Goal: Transaction & Acquisition: Purchase product/service

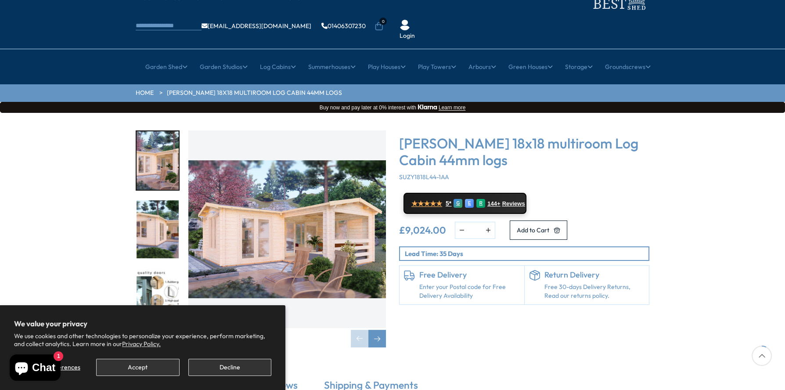
scroll to position [87, 0]
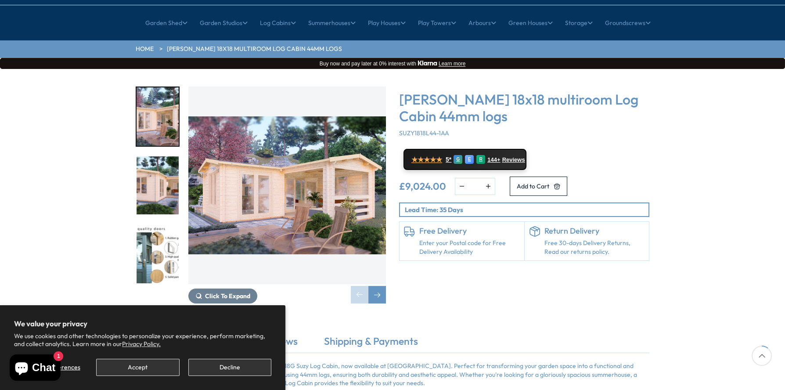
click at [351, 166] on img "1 / 7" at bounding box center [286, 184] width 197 height 197
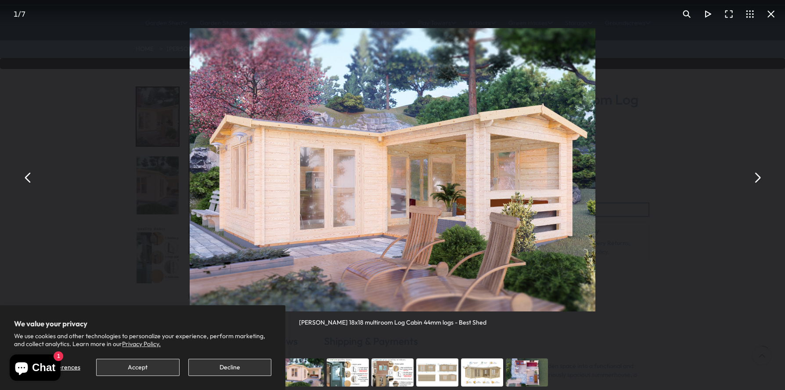
click at [757, 180] on button "You can close this modal content with the ESC key" at bounding box center [756, 177] width 21 height 21
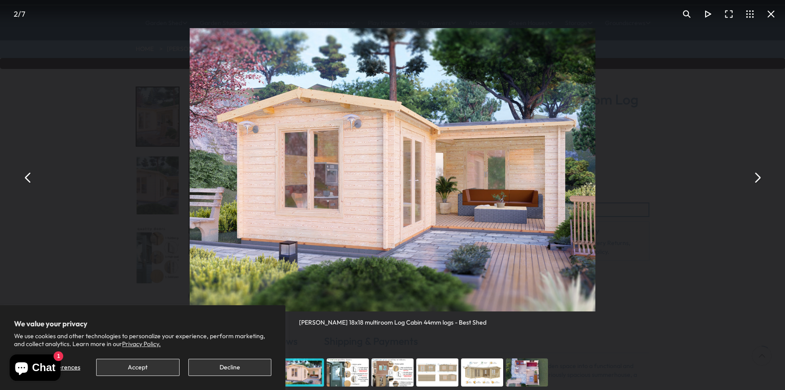
click at [757, 180] on button "You can close this modal content with the ESC key" at bounding box center [756, 177] width 21 height 21
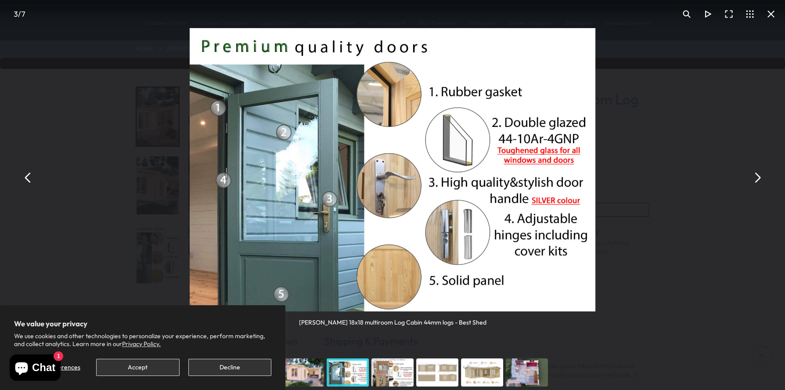
click at [757, 180] on button "You can close this modal content with the ESC key" at bounding box center [756, 177] width 21 height 21
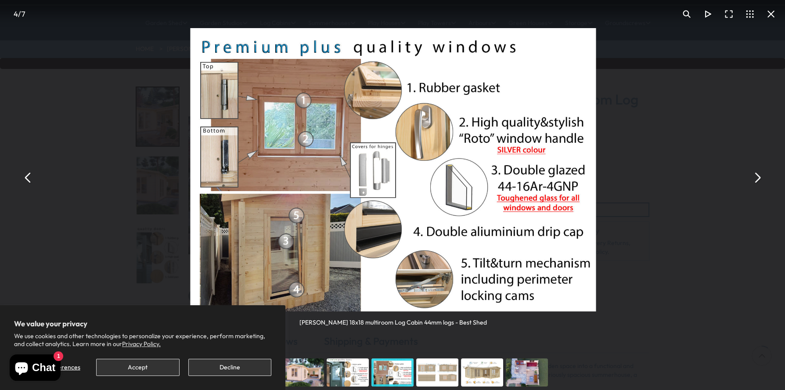
click at [757, 180] on button "You can close this modal content with the ESC key" at bounding box center [756, 177] width 21 height 21
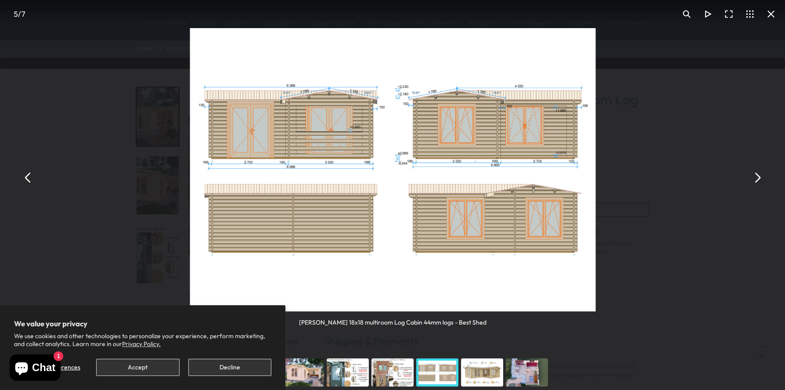
click at [757, 180] on button "You can close this modal content with the ESC key" at bounding box center [756, 177] width 21 height 21
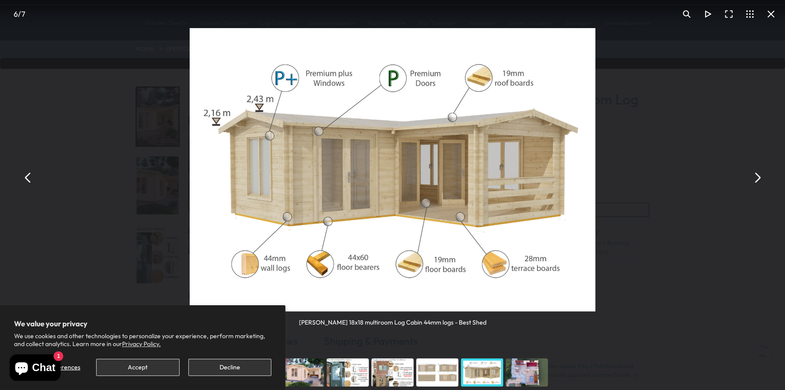
click at [757, 180] on button "You can close this modal content with the ESC key" at bounding box center [756, 177] width 21 height 21
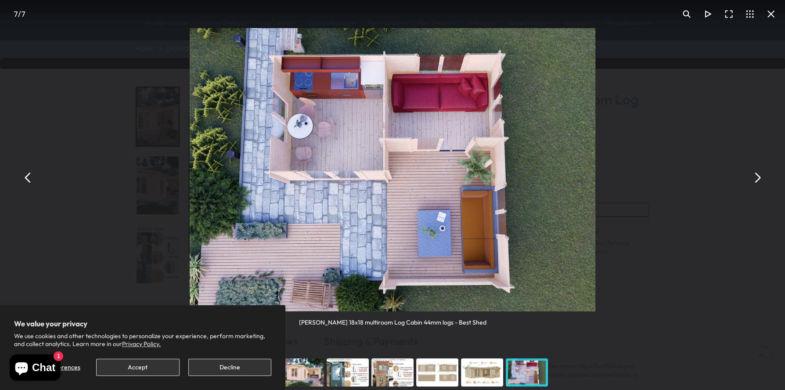
click at [757, 180] on button "You can close this modal content with the ESC key" at bounding box center [756, 177] width 21 height 21
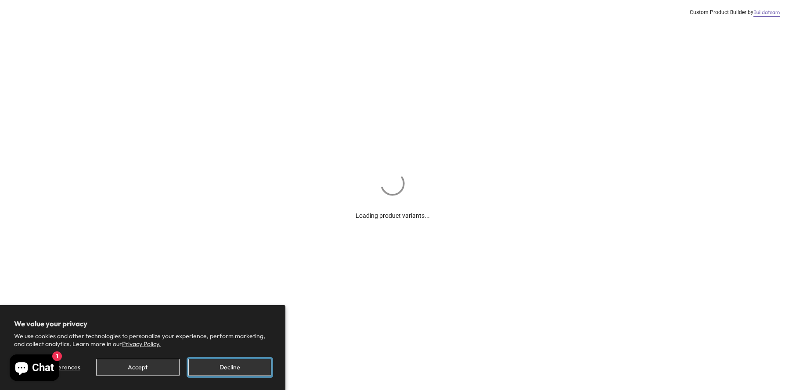
click at [251, 366] on button "Decline" at bounding box center [229, 367] width 83 height 17
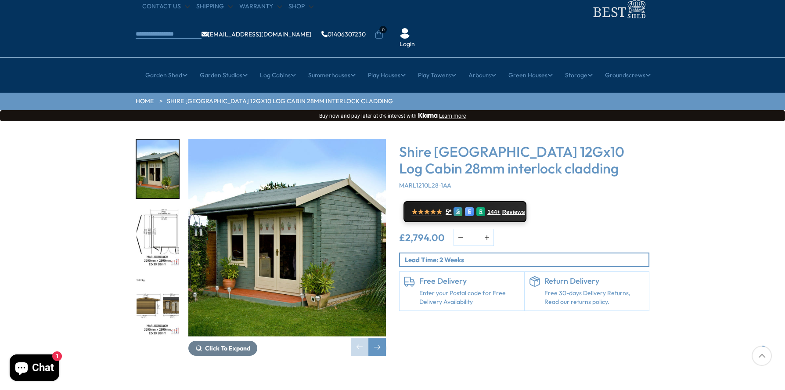
scroll to position [87, 0]
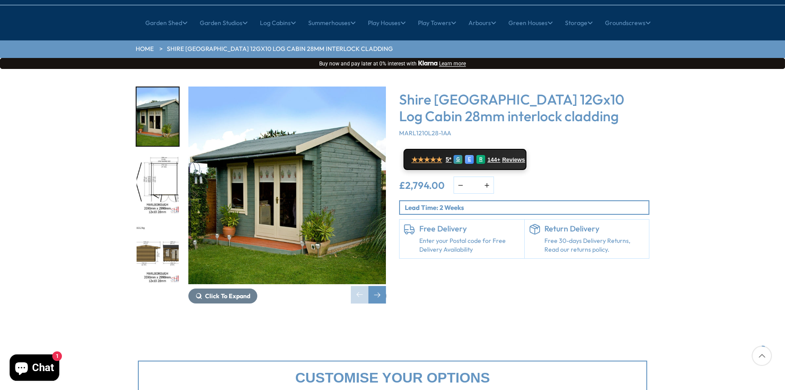
click at [361, 166] on img "1 / 16" at bounding box center [286, 184] width 197 height 197
click at [377, 286] on div "Next slide" at bounding box center [377, 295] width 18 height 18
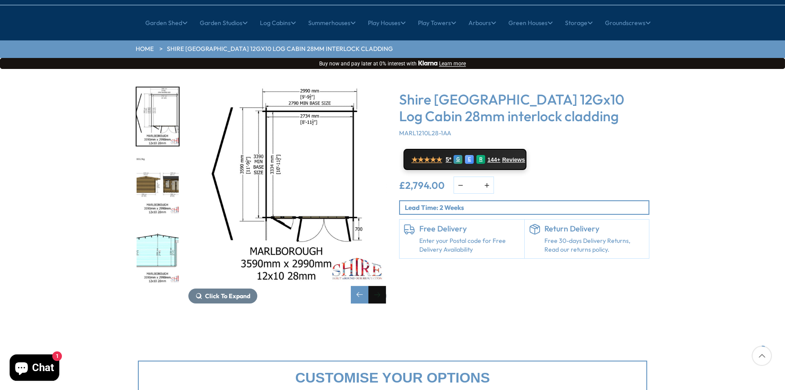
click at [377, 286] on div "Next slide" at bounding box center [377, 295] width 18 height 18
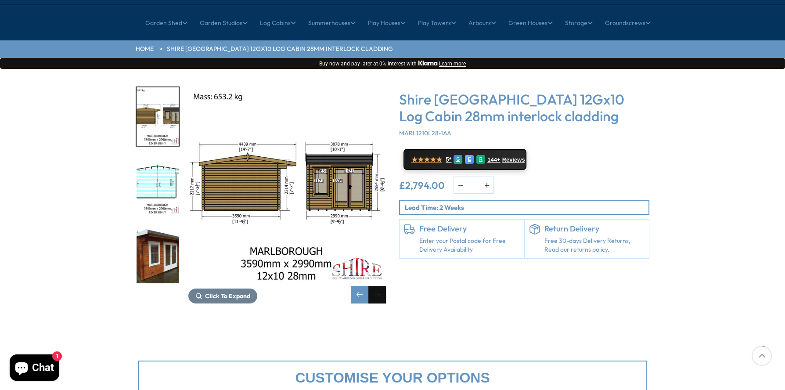
click at [377, 286] on div "Next slide" at bounding box center [377, 295] width 18 height 18
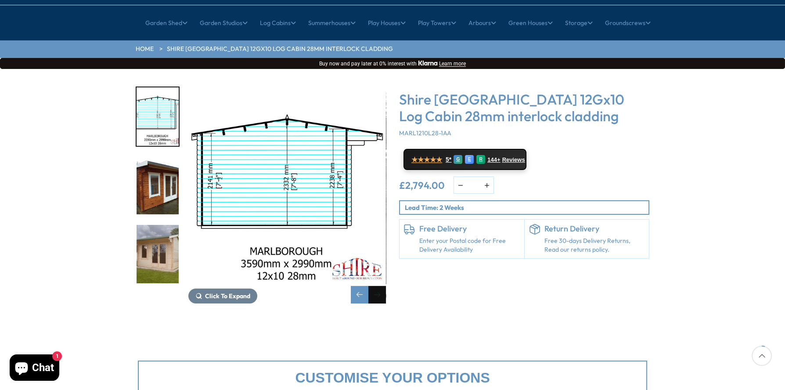
click at [377, 286] on div "Next slide" at bounding box center [377, 295] width 18 height 18
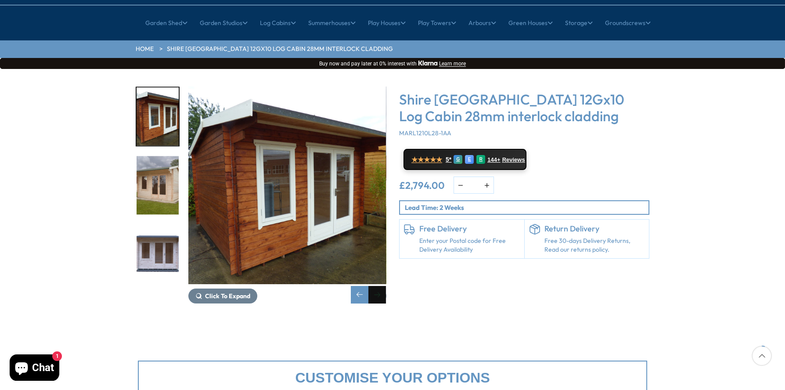
click at [377, 286] on div "Next slide" at bounding box center [377, 295] width 18 height 18
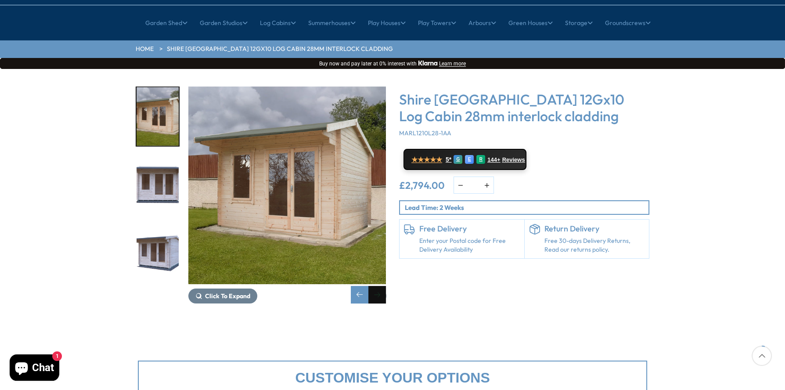
click at [377, 286] on div "Next slide" at bounding box center [377, 295] width 18 height 18
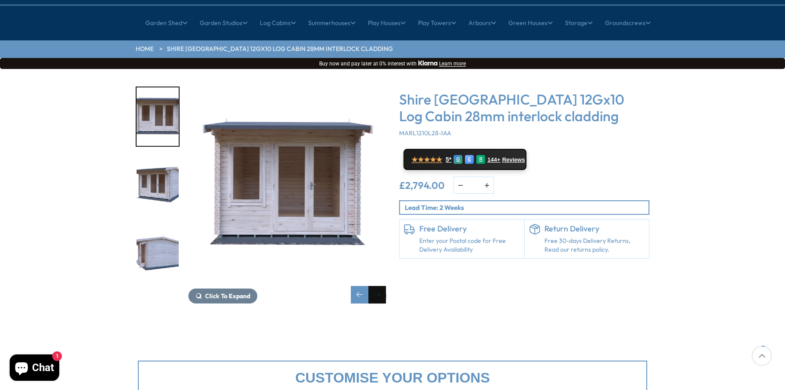
click at [377, 286] on div "Next slide" at bounding box center [377, 295] width 18 height 18
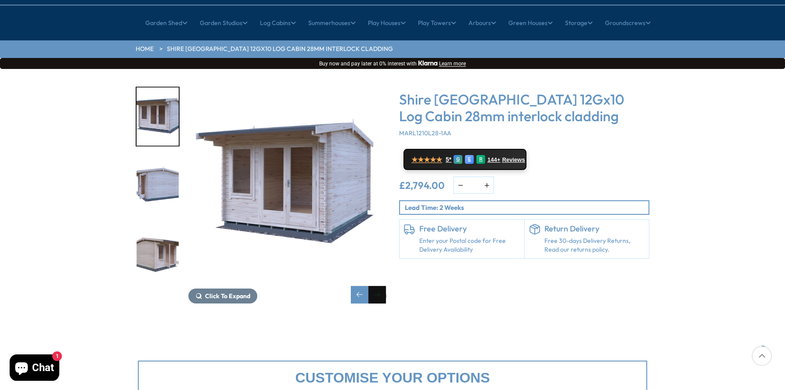
click at [377, 286] on div "Next slide" at bounding box center [377, 295] width 18 height 18
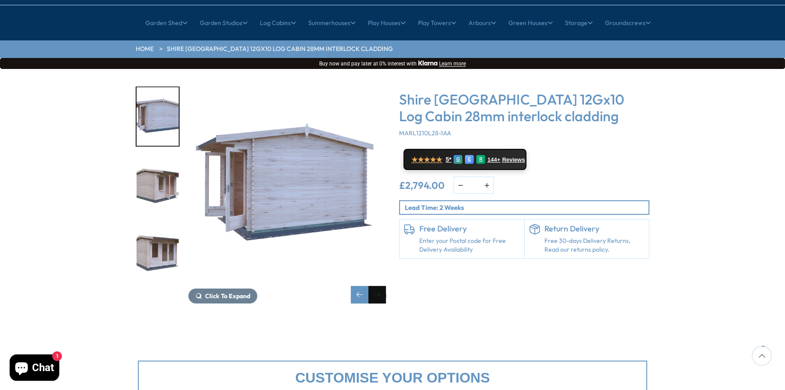
click at [377, 286] on div "Next slide" at bounding box center [377, 295] width 18 height 18
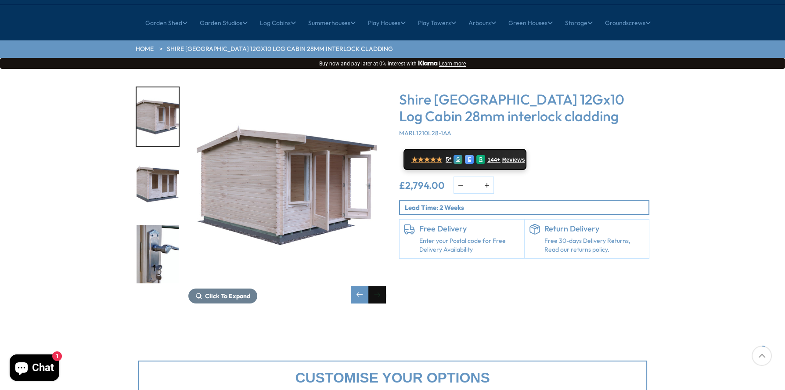
click at [377, 286] on div "Next slide" at bounding box center [377, 295] width 18 height 18
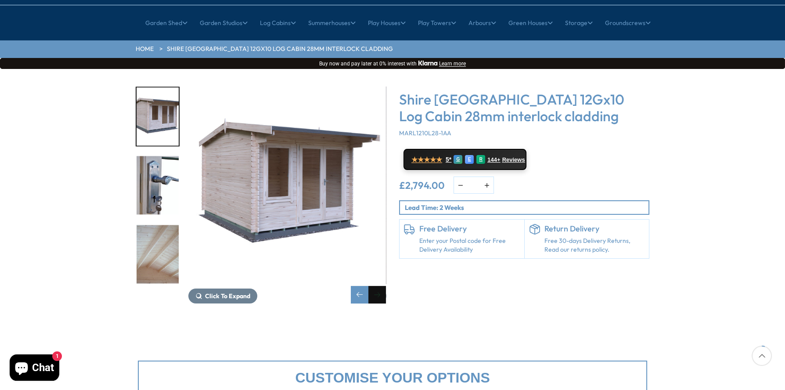
click at [377, 286] on div "Next slide" at bounding box center [377, 295] width 18 height 18
